Goal: Task Accomplishment & Management: Manage account settings

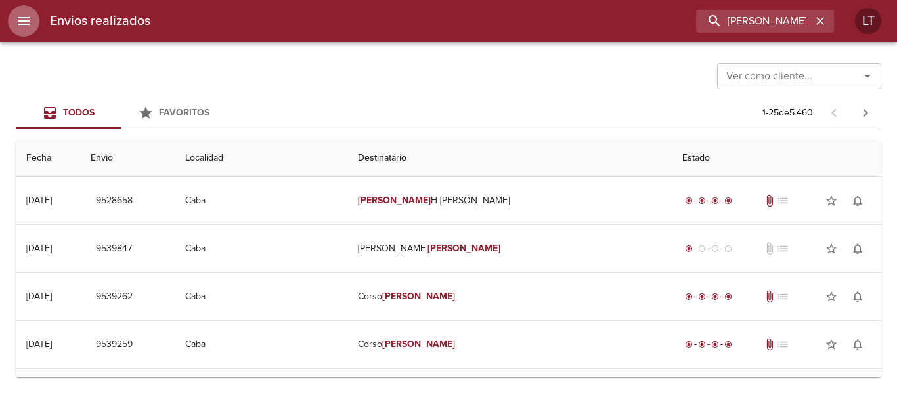
click at [26, 28] on icon "menu" at bounding box center [24, 21] width 16 height 16
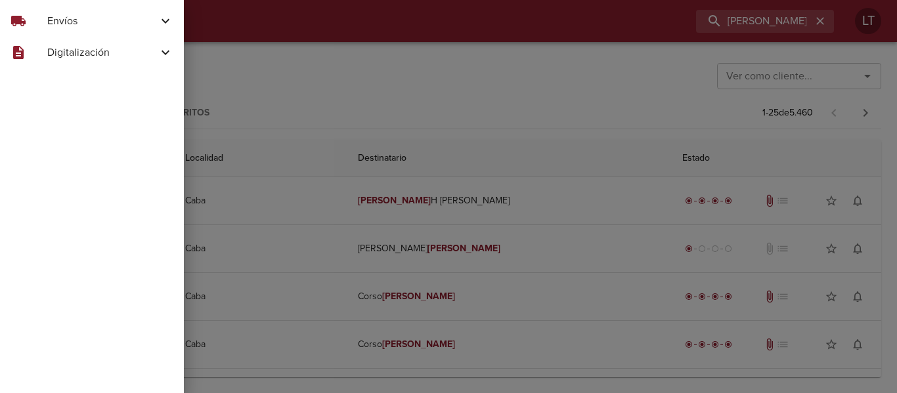
click at [74, 29] on div "local_shipping Envíos" at bounding box center [92, 21] width 184 height 32
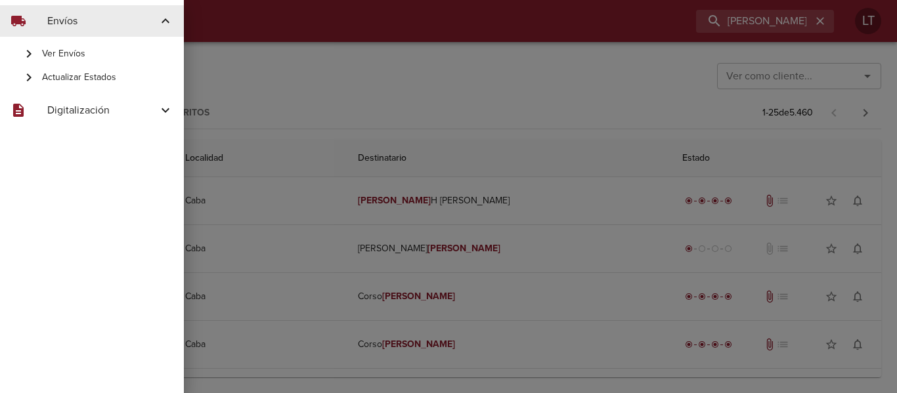
click at [100, 74] on span "Actualizar Estados" at bounding box center [107, 77] width 131 height 13
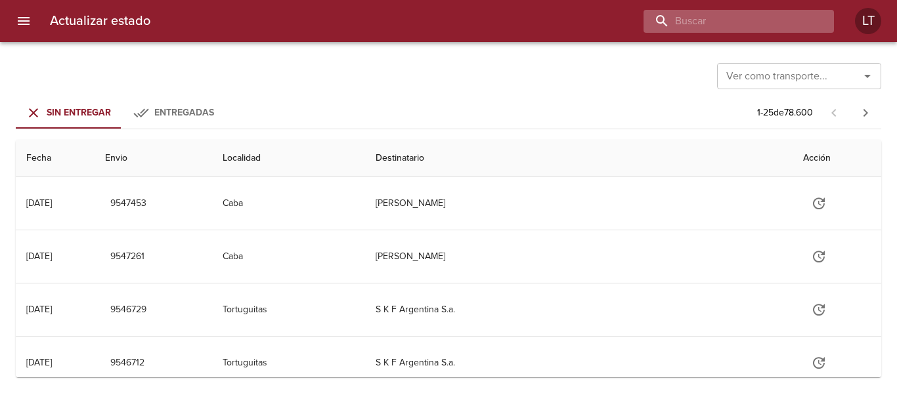
click at [726, 18] on input "buscar" at bounding box center [728, 21] width 168 height 23
type input "9"
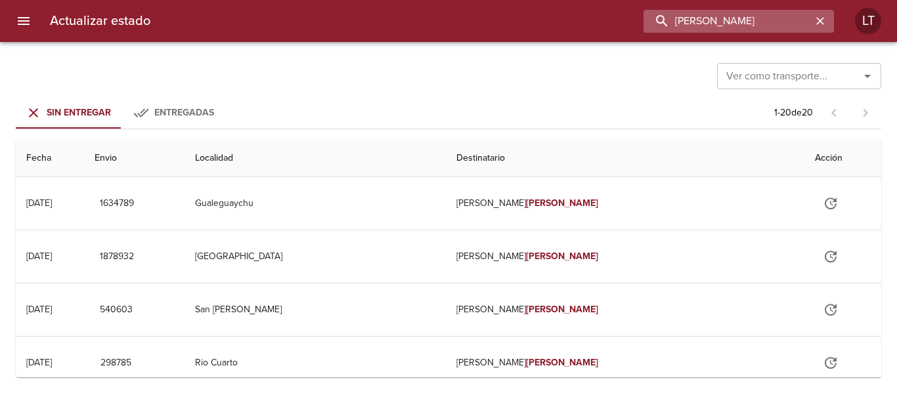
click at [680, 26] on input "[PERSON_NAME]" at bounding box center [728, 21] width 168 height 23
type input "[PERSON_NAME] [PERSON_NAME]"
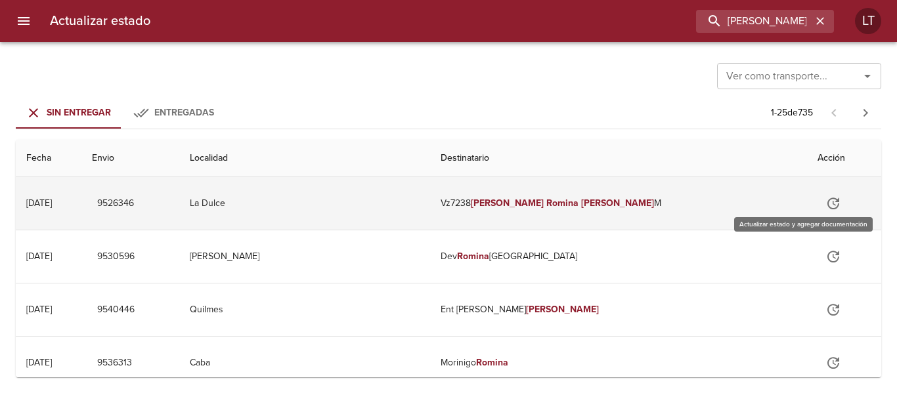
click at [825, 204] on icon "Tabla de envíos del cliente" at bounding box center [833, 204] width 16 height 16
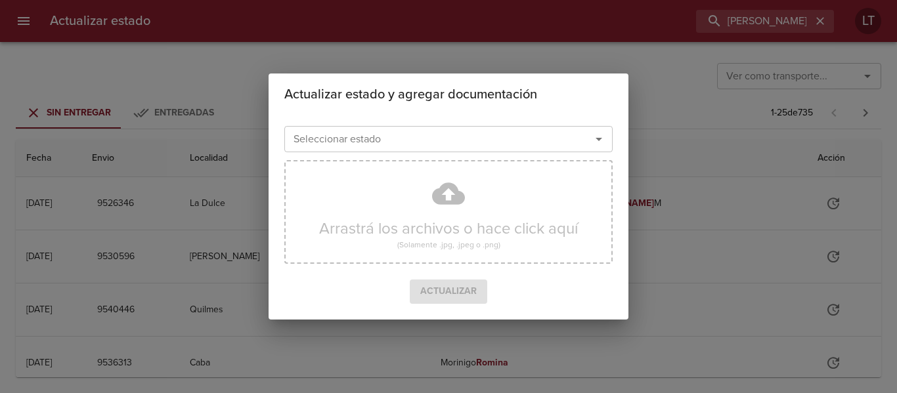
click at [502, 132] on input "Seleccionar estado" at bounding box center [429, 139] width 282 height 18
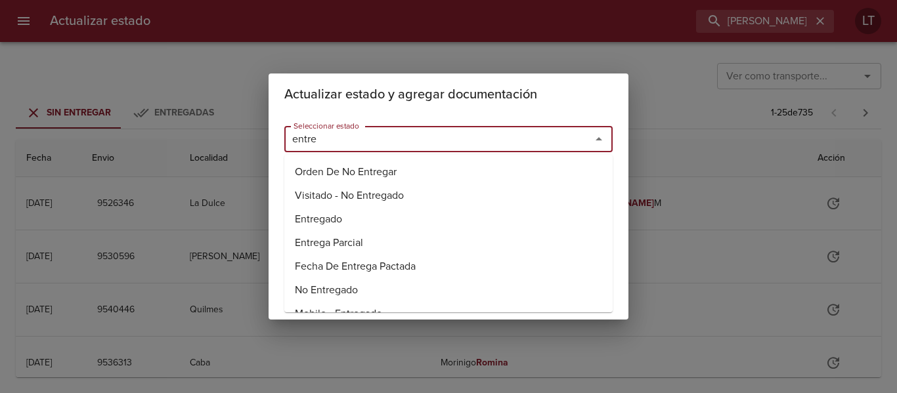
click at [329, 224] on li "Entregado" at bounding box center [448, 220] width 328 height 24
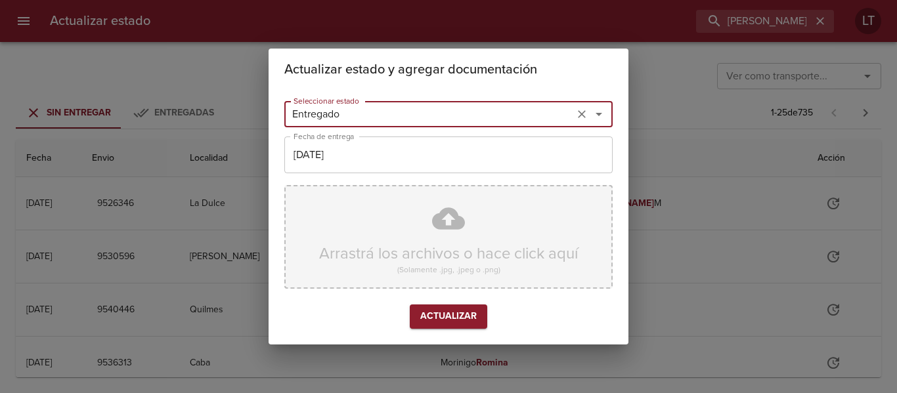
type input "Entregado"
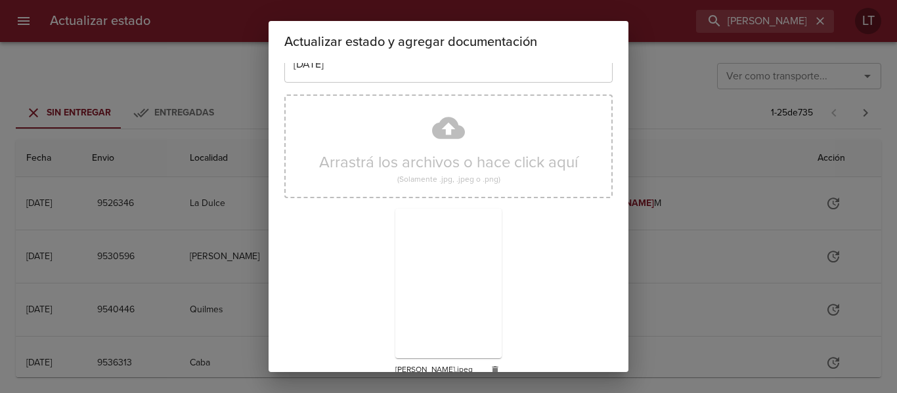
scroll to position [123, 0]
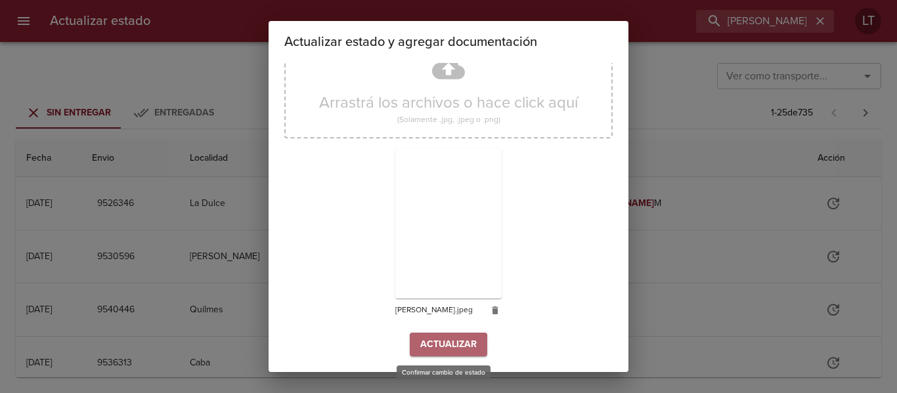
click at [444, 341] on span "Actualizar" at bounding box center [448, 345] width 56 height 16
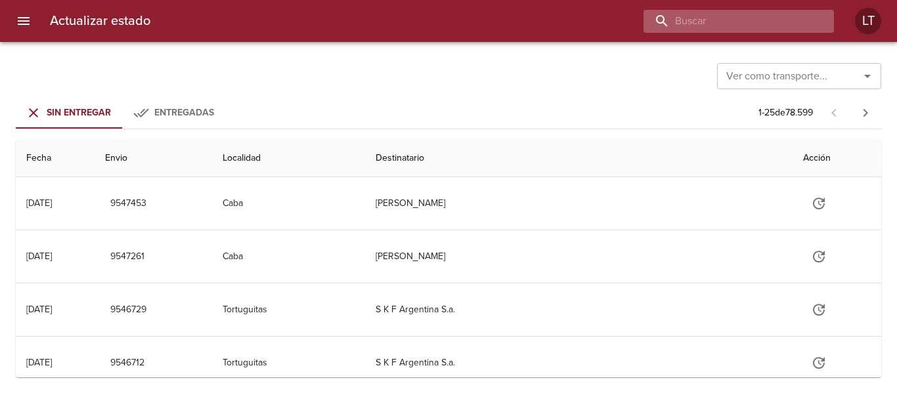
click at [739, 15] on input "buscar" at bounding box center [728, 21] width 168 height 23
paste input "9539021"
type input "9539021"
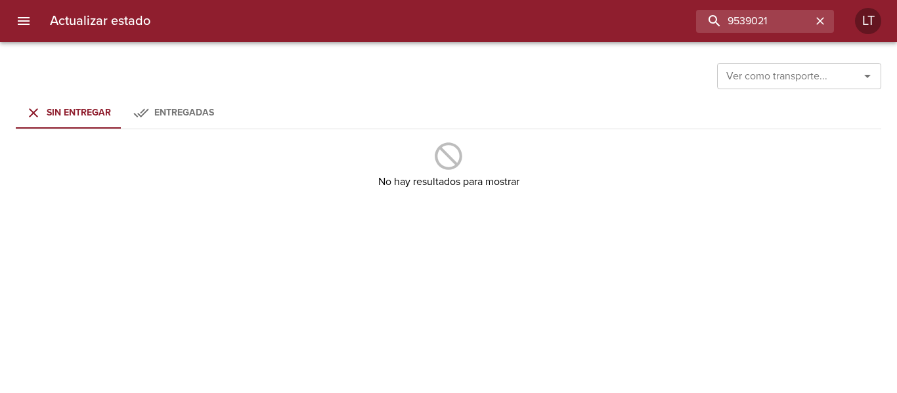
click at [148, 113] on icon "Tabs Envios" at bounding box center [141, 113] width 16 height 16
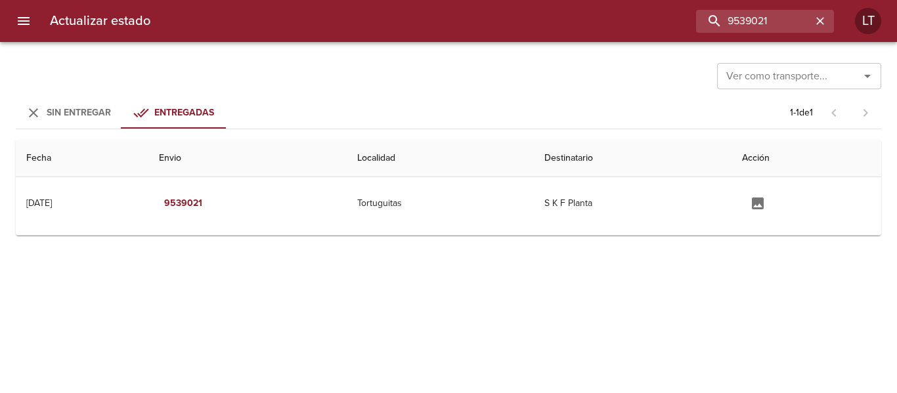
click at [453, 186] on td "Tortuguitas" at bounding box center [440, 203] width 187 height 53
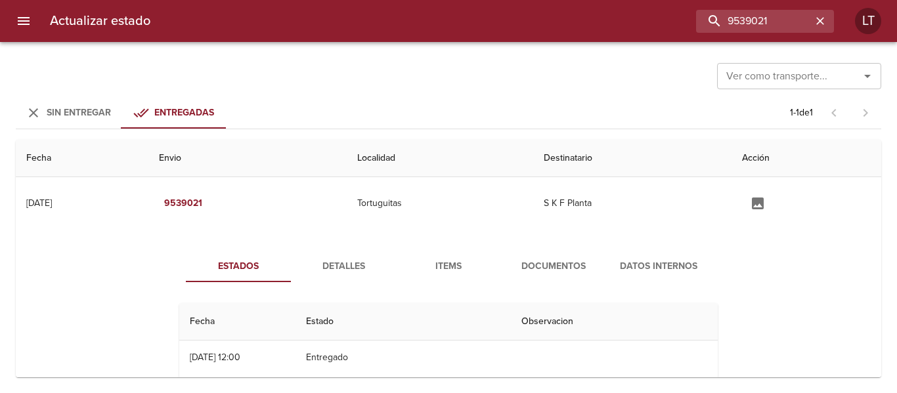
click at [324, 267] on span "Detalles" at bounding box center [343, 267] width 89 height 16
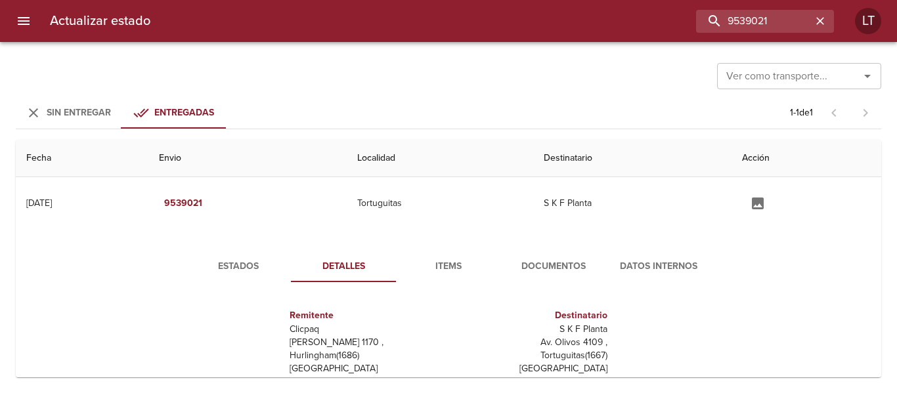
click at [242, 261] on span "Estados" at bounding box center [238, 267] width 89 height 16
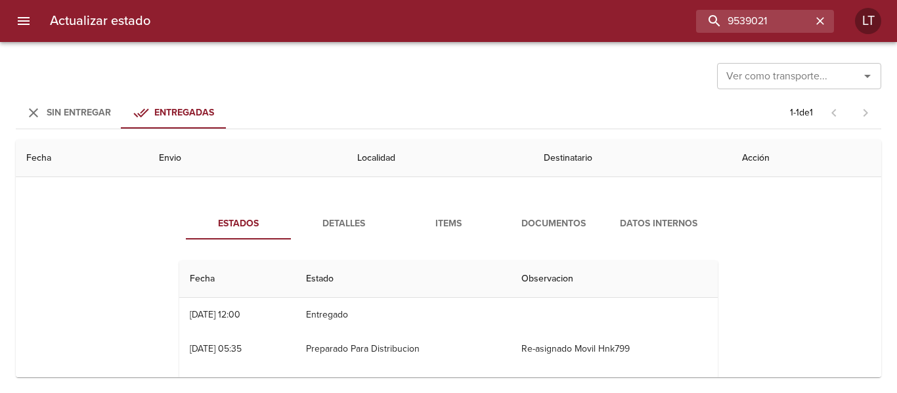
scroll to position [66, 0]
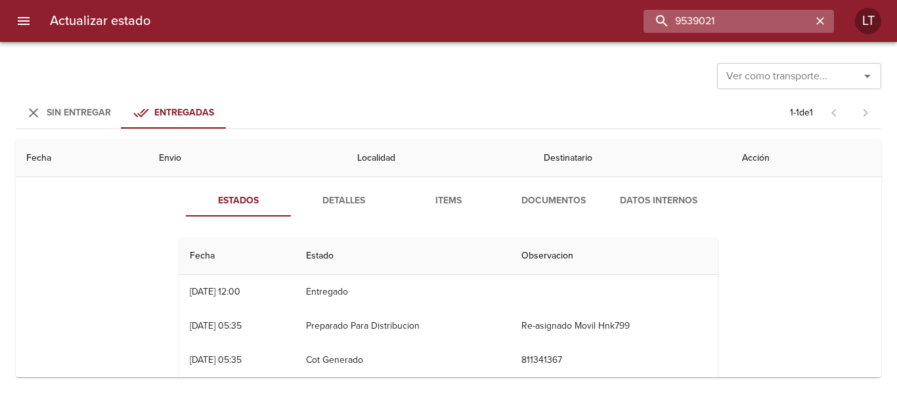
click at [750, 26] on input "9539021" at bounding box center [728, 21] width 168 height 23
click at [748, 27] on input "9539021" at bounding box center [728, 21] width 168 height 23
paste input "464510"
type input "9464510"
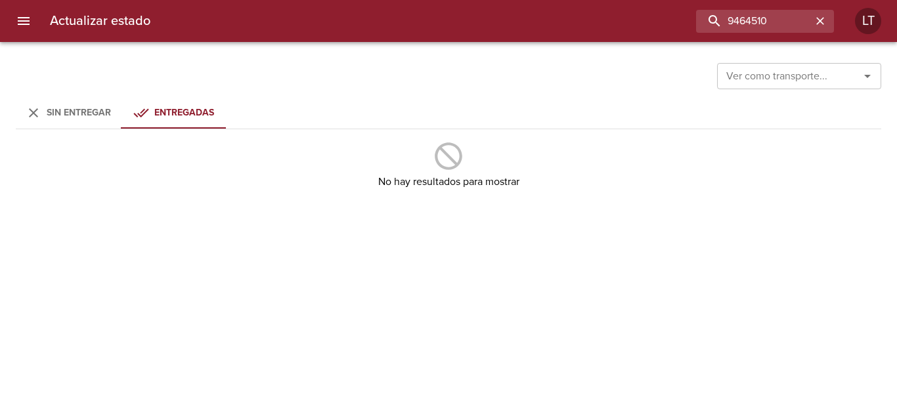
click at [39, 118] on icon "Tabs Envios" at bounding box center [34, 113] width 16 height 16
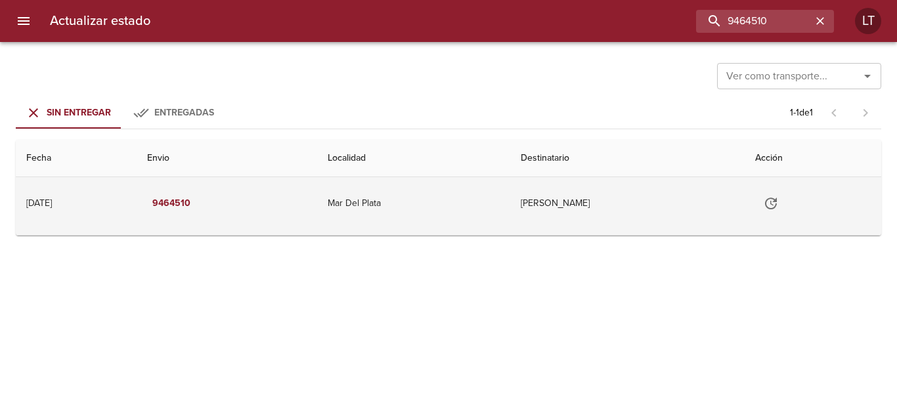
click at [304, 193] on td "9464510" at bounding box center [227, 203] width 181 height 53
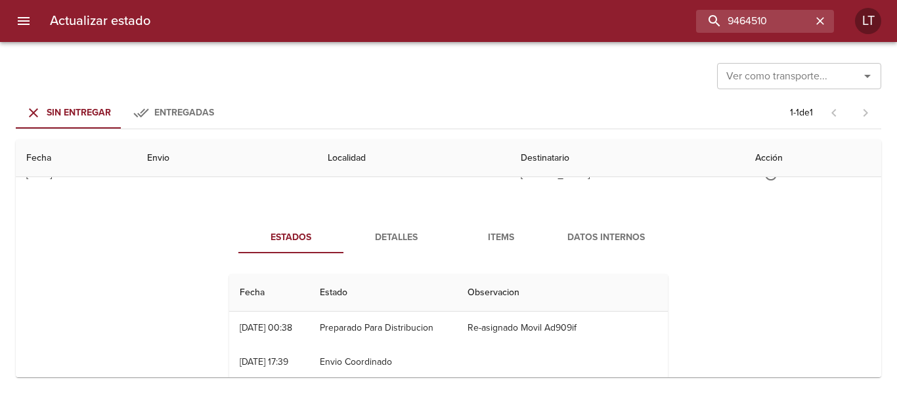
scroll to position [0, 0]
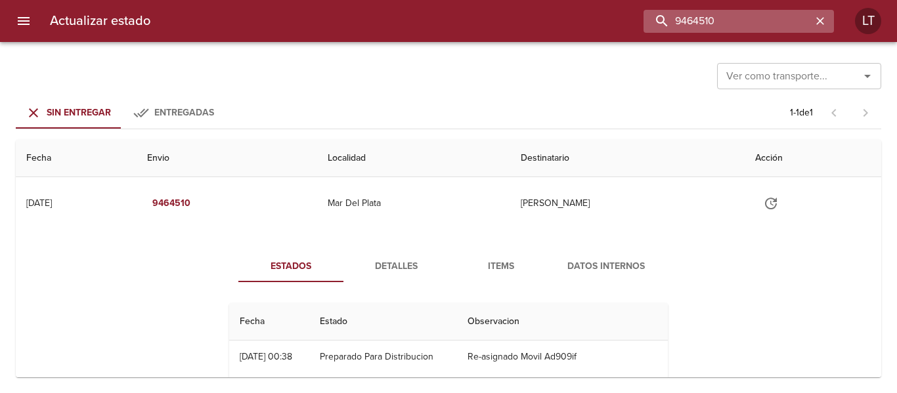
click at [754, 25] on input "9464510" at bounding box center [728, 21] width 168 height 23
